Goal: Task Accomplishment & Management: Use online tool/utility

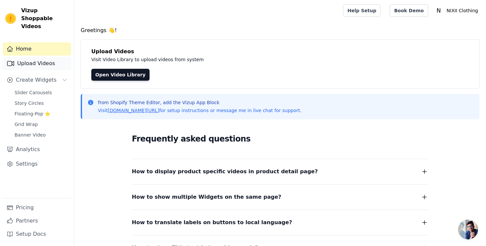
click at [38, 57] on link "Upload Videos" at bounding box center [37, 63] width 68 height 13
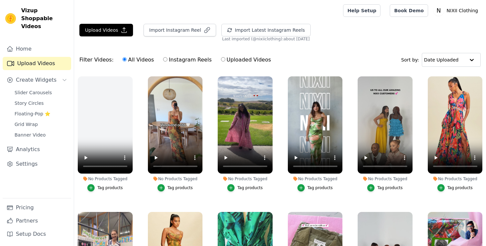
click at [141, 68] on div "Filter Videos: All Videos Instagram Reels Uploaded Videos Sort by: Date Uploaded" at bounding box center [280, 60] width 412 height 26
